Goal: Task Accomplishment & Management: Use online tool/utility

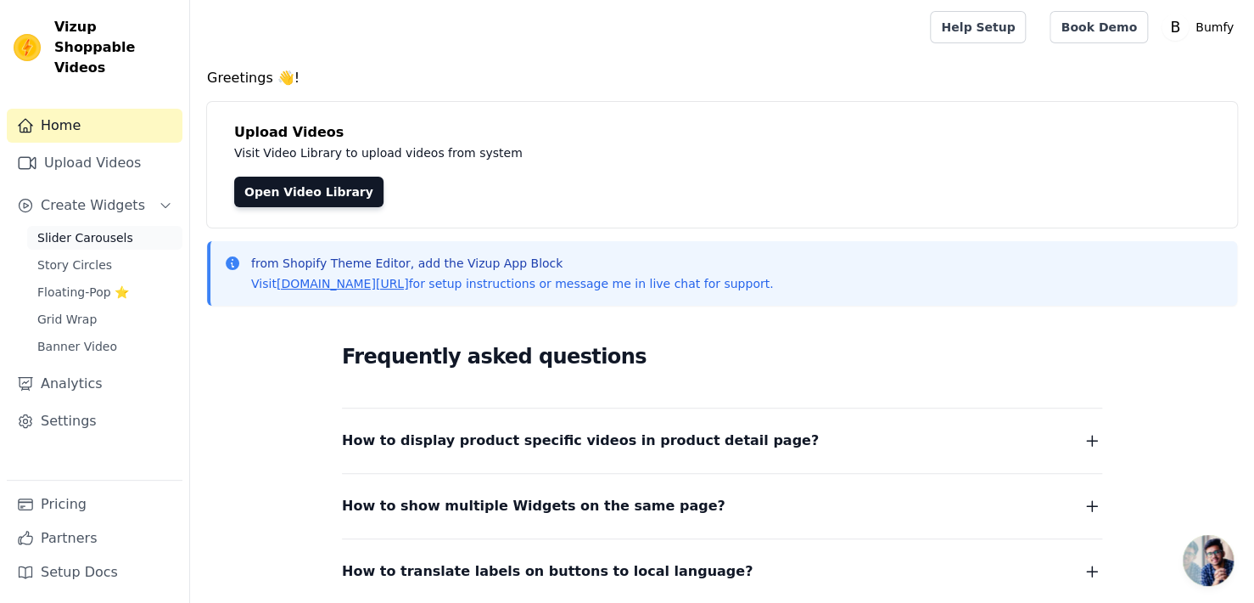
click at [87, 229] on span "Slider Carousels" at bounding box center [85, 237] width 96 height 17
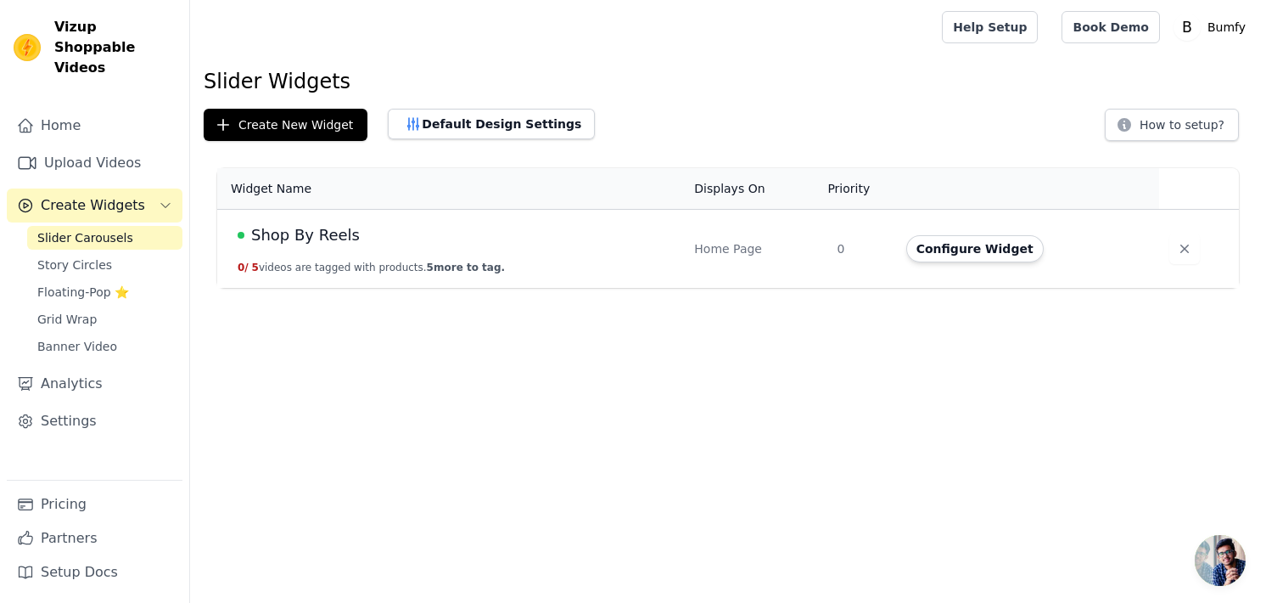
click at [300, 234] on span "Shop By Reels" at bounding box center [305, 235] width 109 height 24
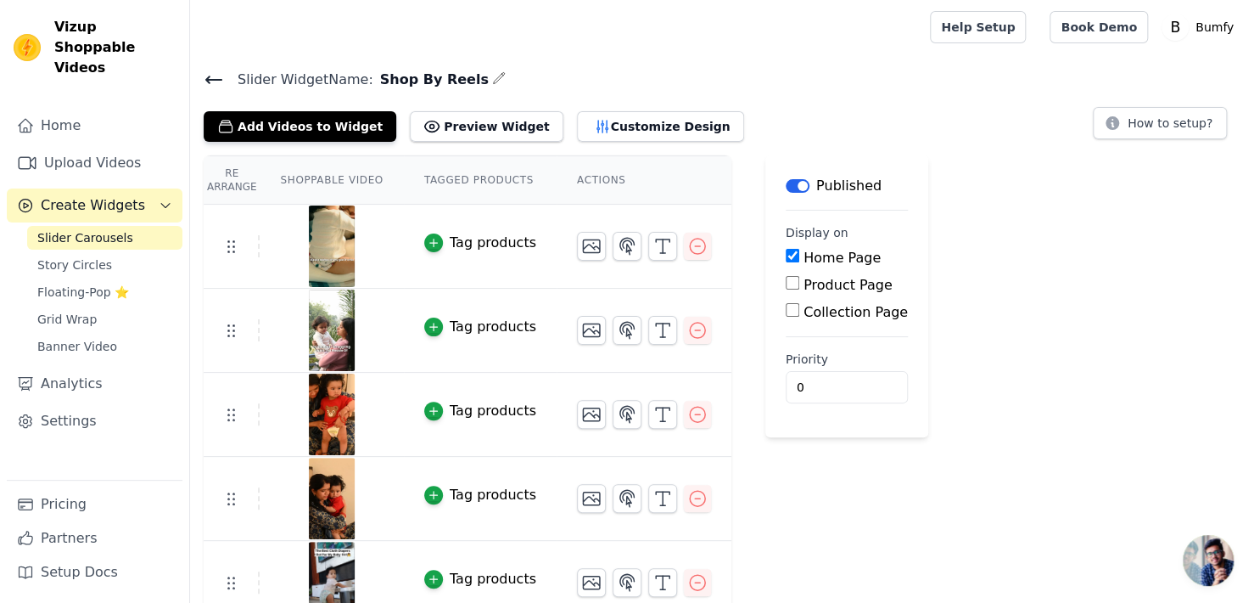
click at [786, 285] on input "Product Page" at bounding box center [793, 283] width 14 height 14
checkbox input "false"
click at [786, 308] on input "Collection Page" at bounding box center [793, 310] width 14 height 14
checkbox input "true"
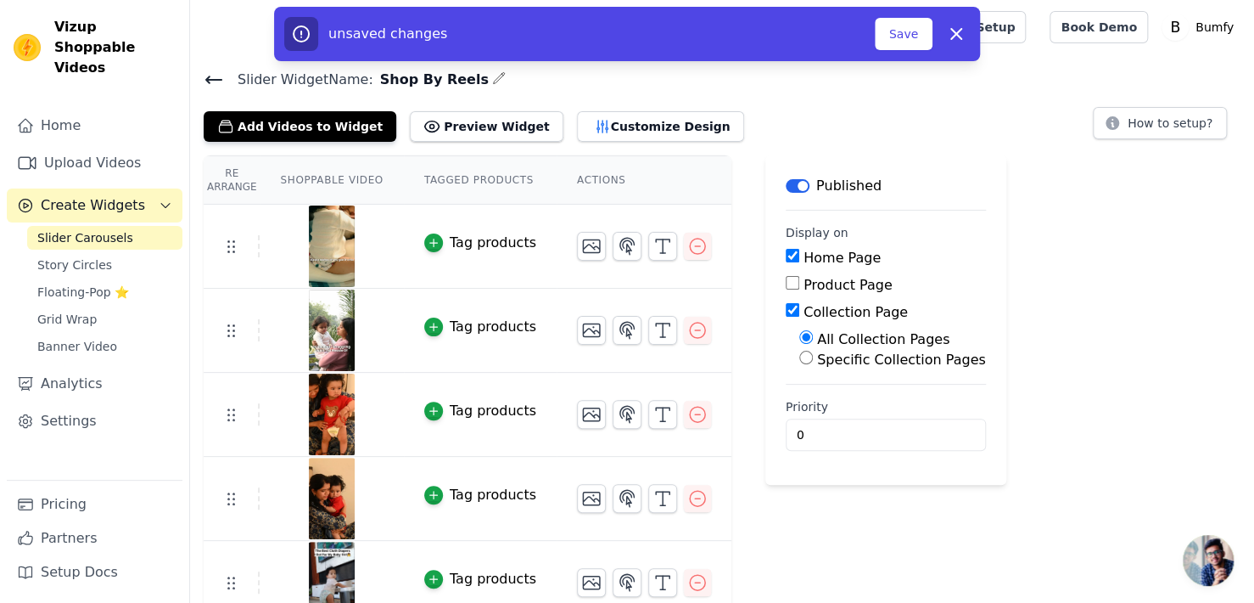
click at [786, 288] on input "Product Page" at bounding box center [793, 283] width 14 height 14
checkbox input "true"
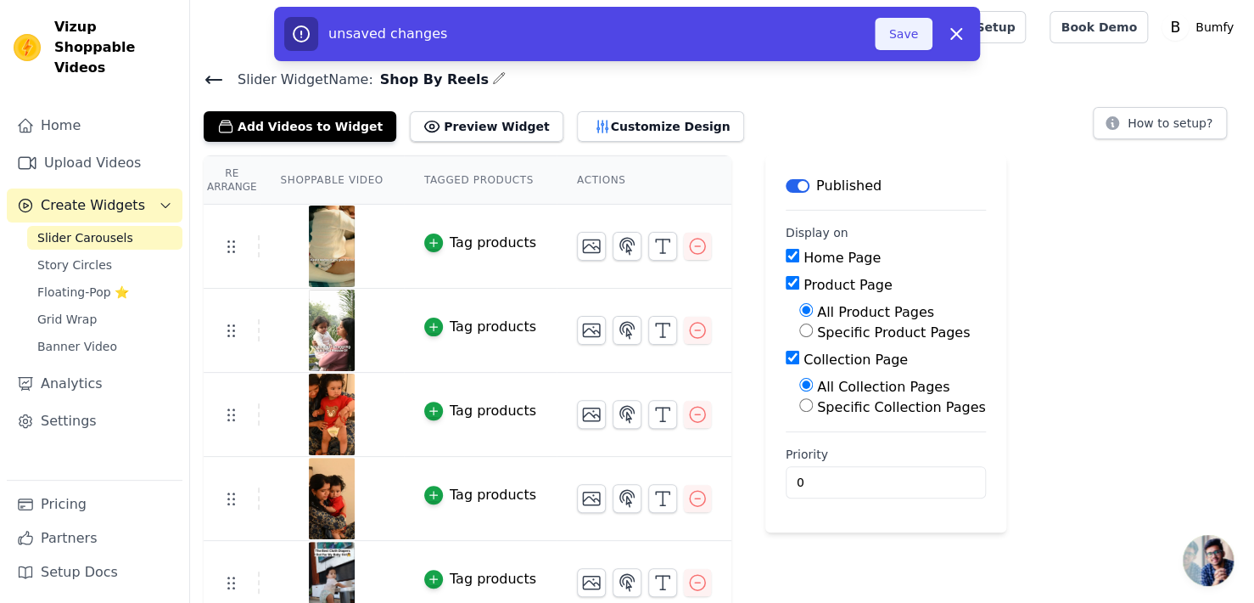
click at [910, 37] on button "Save" at bounding box center [904, 34] width 58 height 32
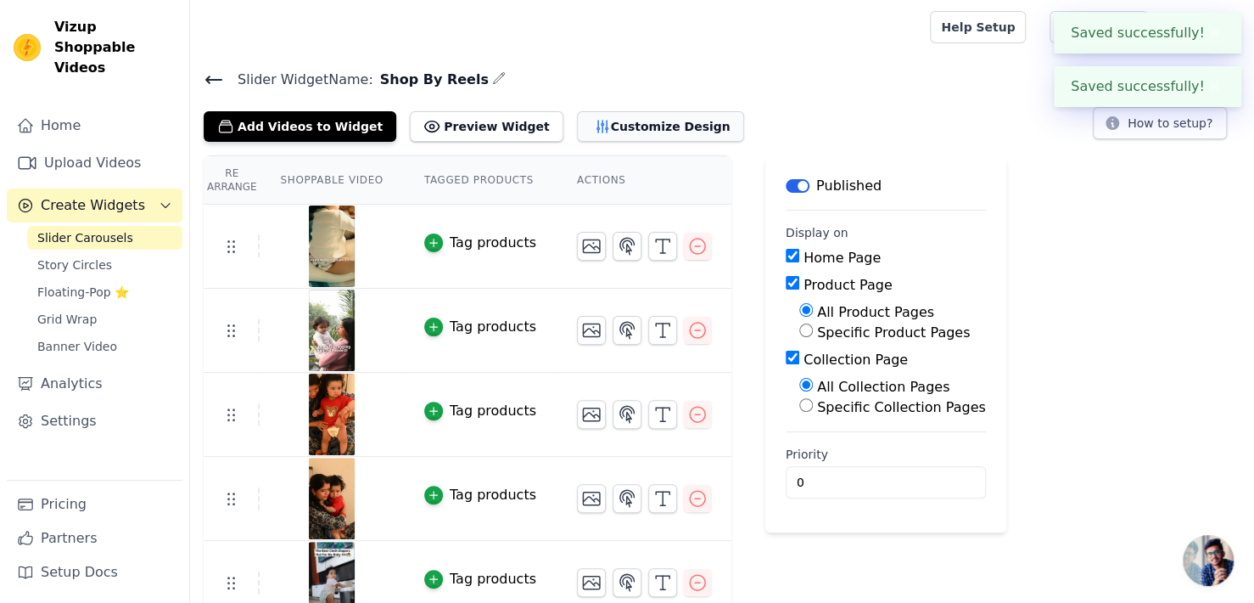
click at [619, 127] on button "Customize Design" at bounding box center [660, 126] width 167 height 31
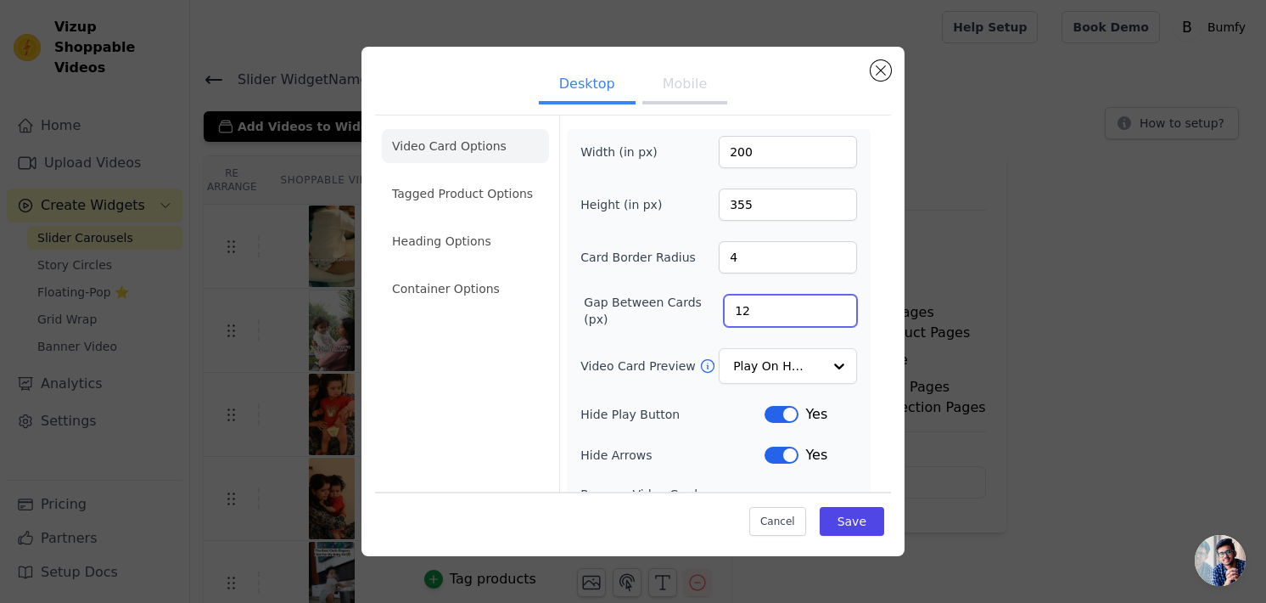
click at [782, 317] on input "12" at bounding box center [790, 310] width 133 height 32
type input "10"
click at [812, 327] on div "Width (in px) 200 Height (in px) 355 Card Border Radius 4 Gap Between Cards (px…" at bounding box center [718, 389] width 277 height 506
click at [485, 272] on li "Tagged Product Options" at bounding box center [465, 289] width 167 height 34
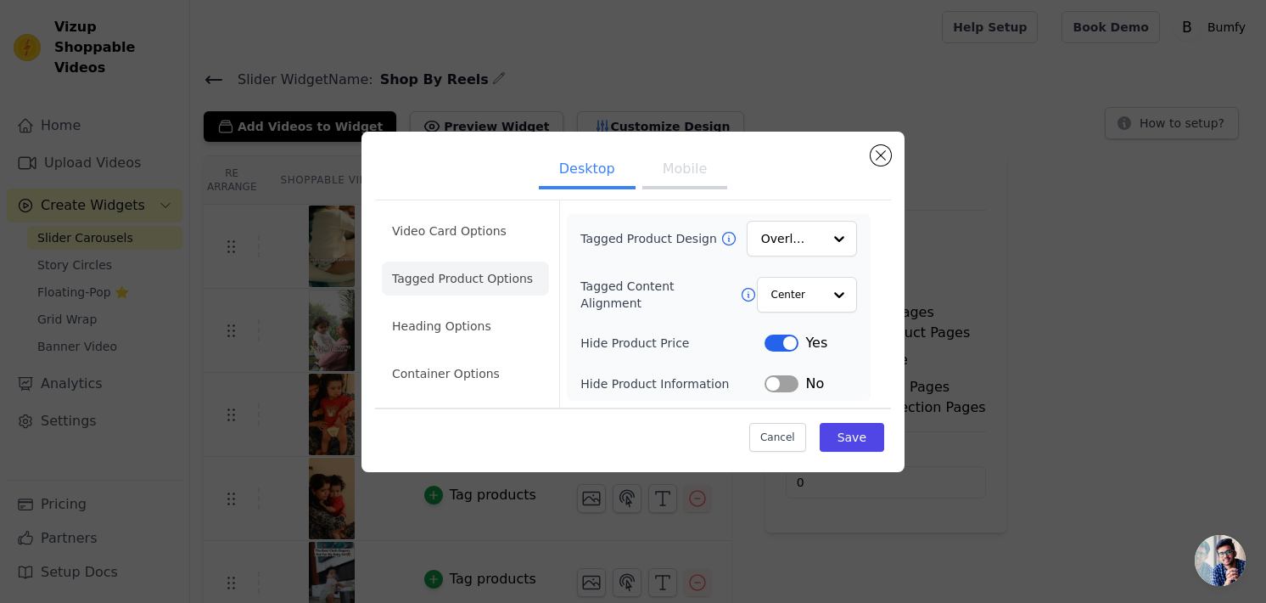
click at [585, 168] on button "Desktop" at bounding box center [587, 170] width 97 height 37
click at [462, 320] on li "Heading Options" at bounding box center [465, 326] width 167 height 34
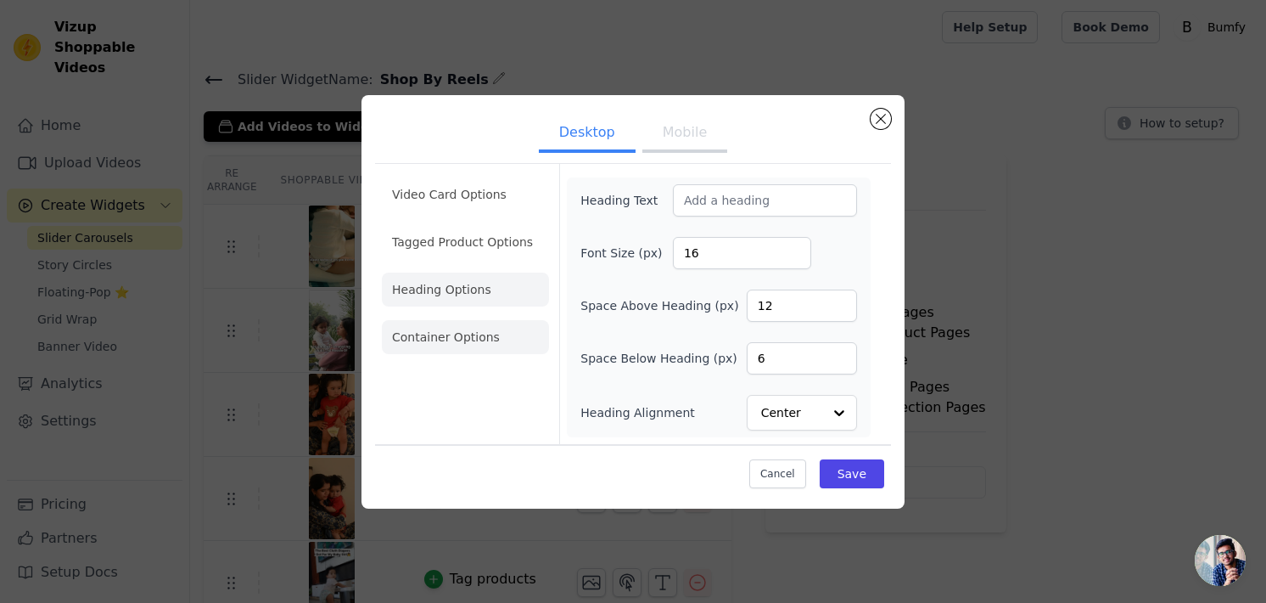
click at [463, 340] on li "Container Options" at bounding box center [465, 337] width 167 height 34
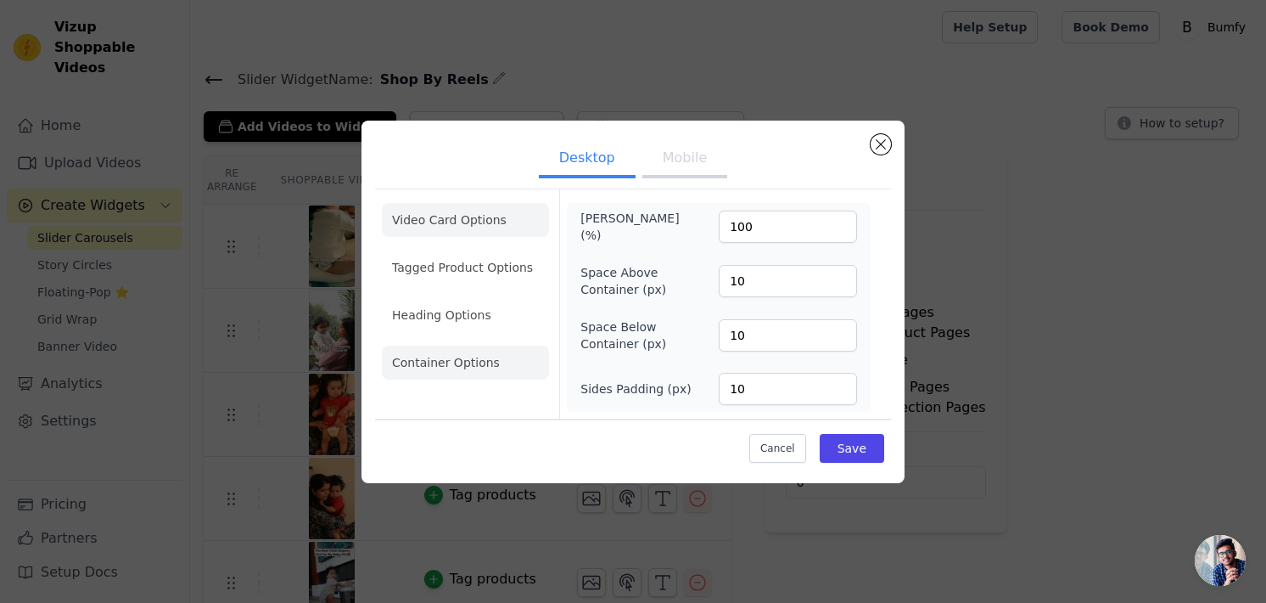
click at [454, 250] on li "Video Card Options" at bounding box center [465, 267] width 167 height 34
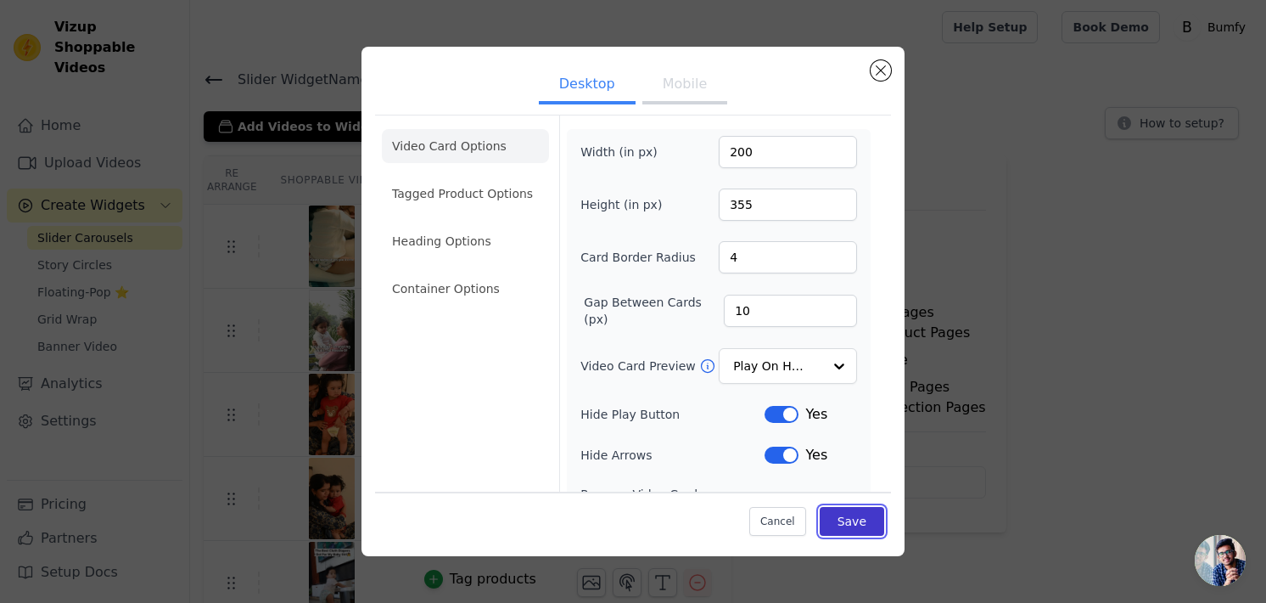
click at [854, 513] on button "Save" at bounding box center [852, 521] width 64 height 29
